Goal: Task Accomplishment & Management: Manage account settings

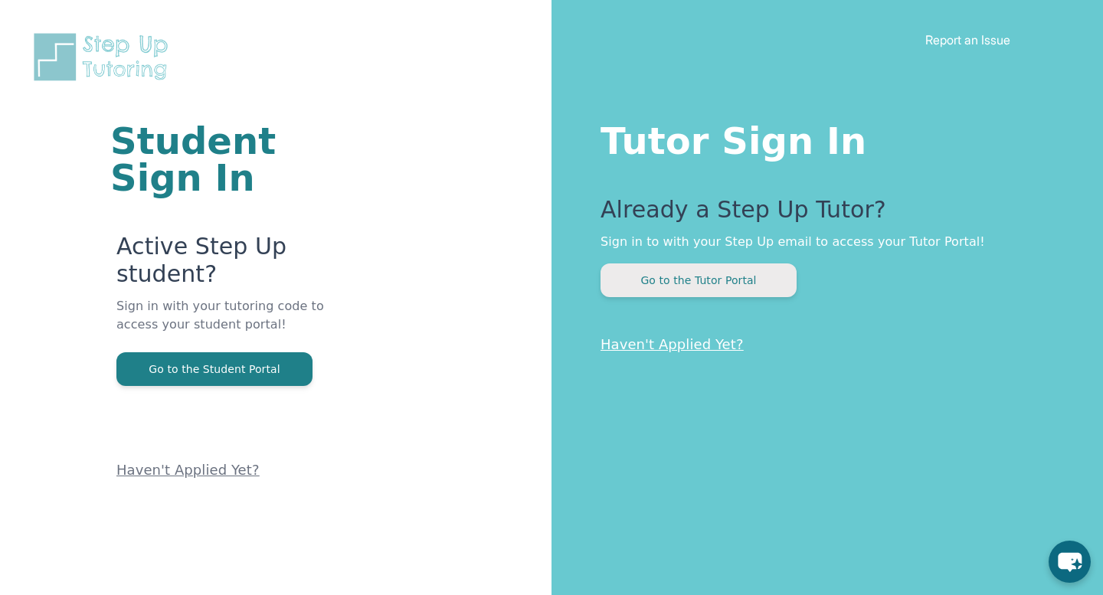
click at [698, 279] on button "Go to the Tutor Portal" at bounding box center [698, 280] width 196 height 34
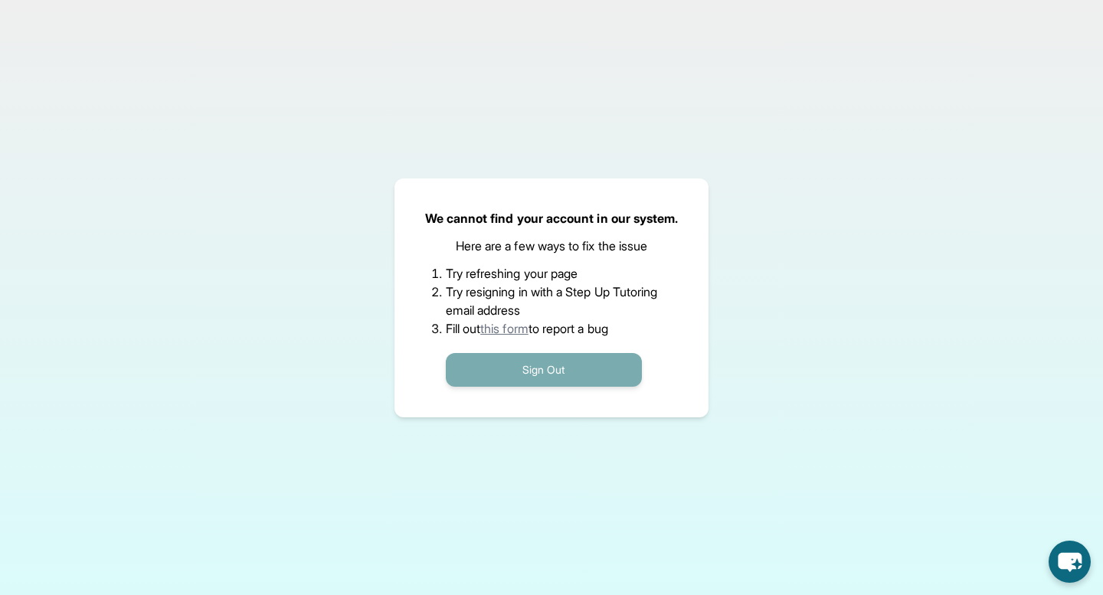
click at [541, 368] on button "Sign Out" at bounding box center [544, 370] width 196 height 34
